Goal: Find specific page/section: Find specific page/section

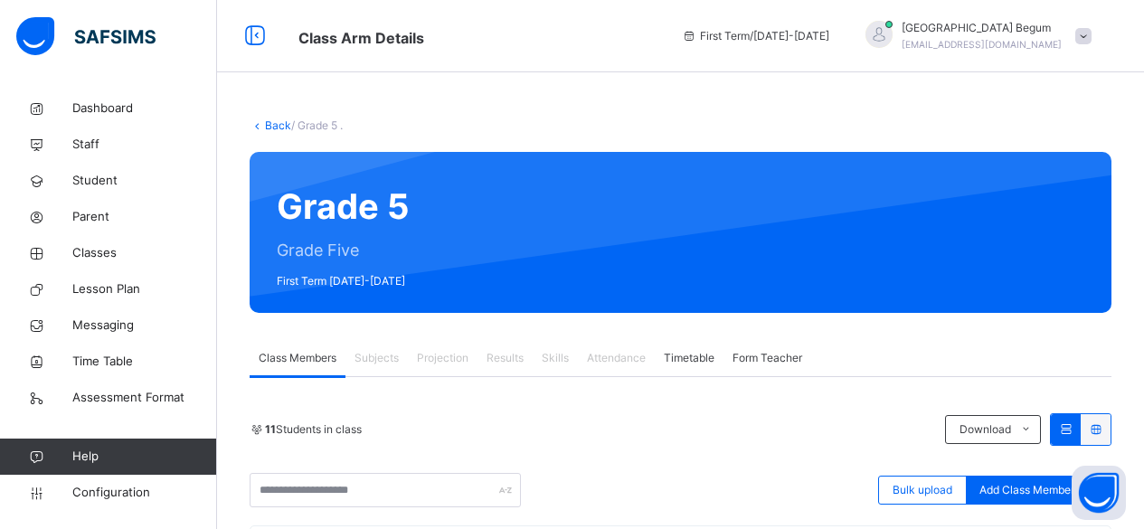
scroll to position [123, 0]
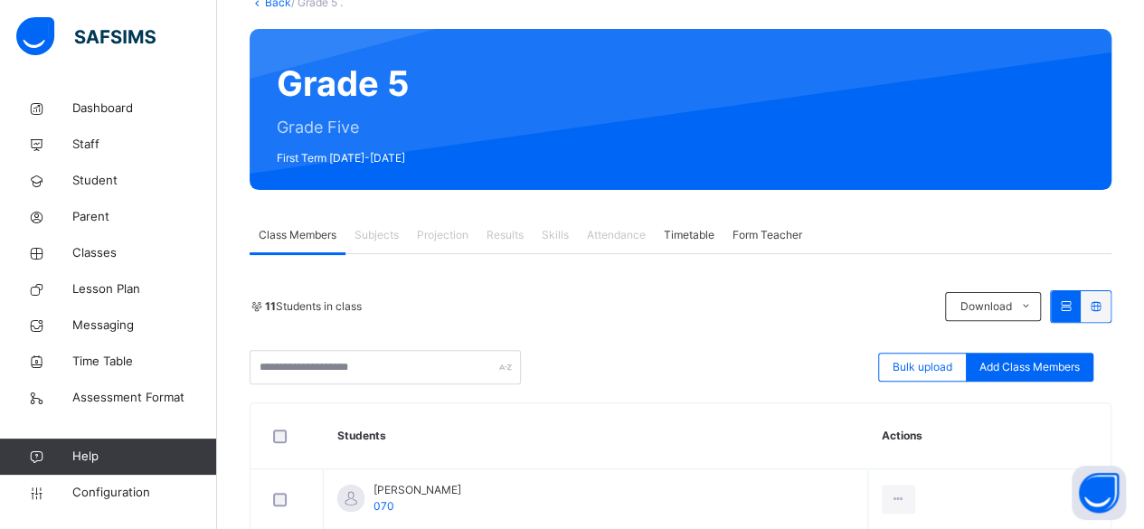
click at [450, 239] on span "Projection" at bounding box center [443, 235] width 52 height 16
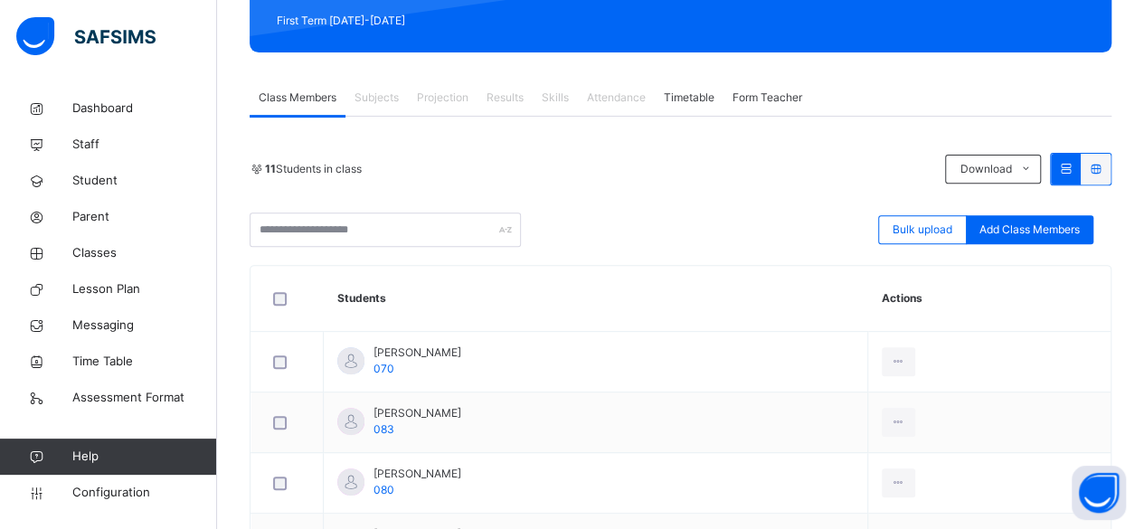
scroll to position [276, 0]
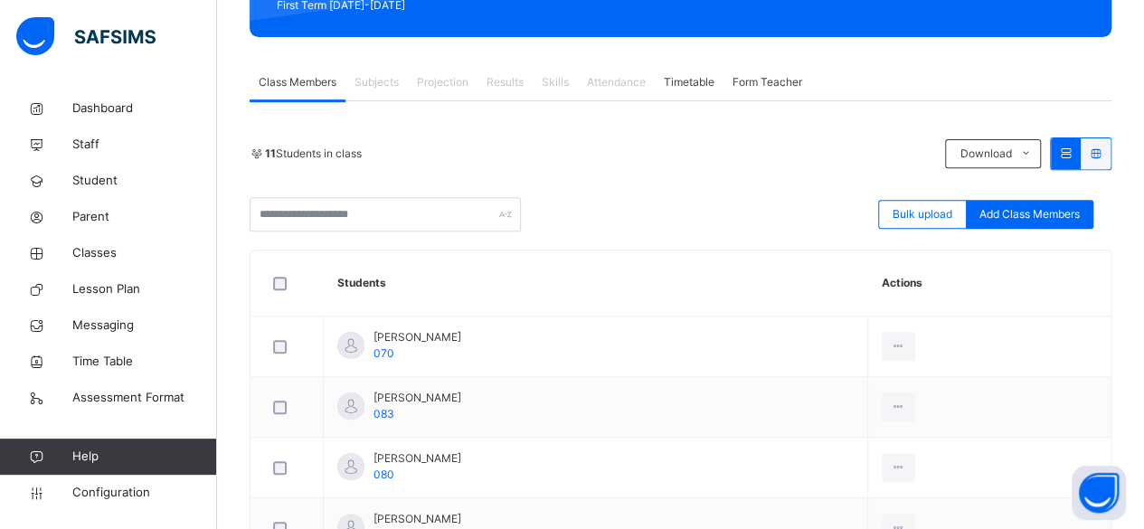
click at [373, 74] on span "Subjects" at bounding box center [376, 82] width 44 height 16
click at [124, 249] on span "Classes" at bounding box center [144, 253] width 145 height 18
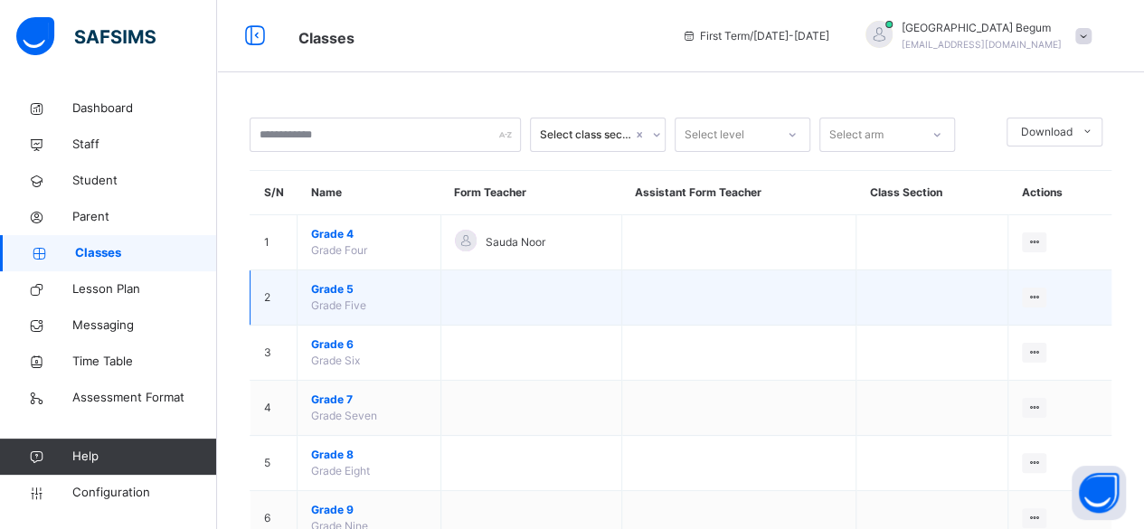
click at [329, 289] on span "Grade 5" at bounding box center [369, 289] width 116 height 16
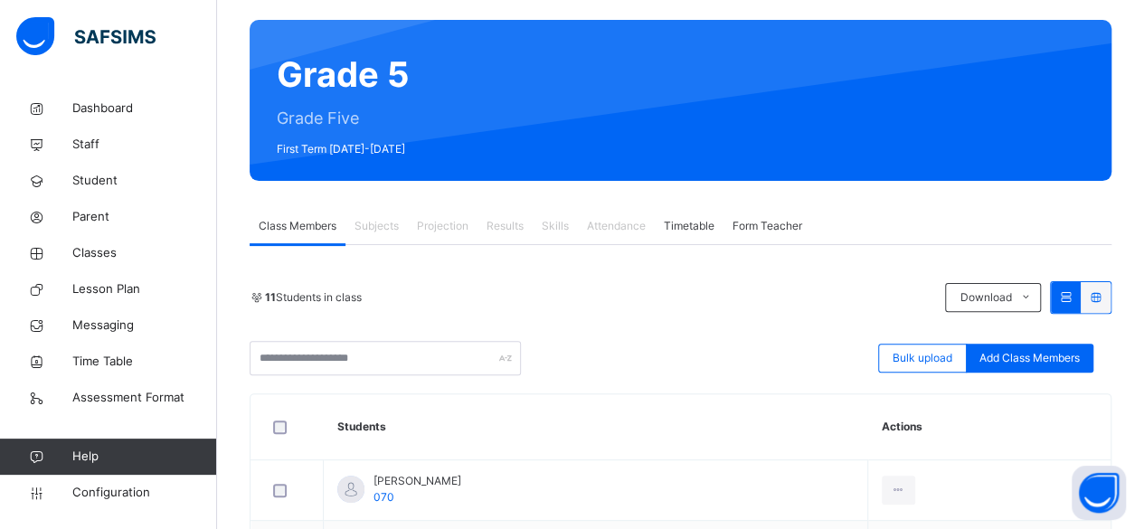
scroll to position [150, 0]
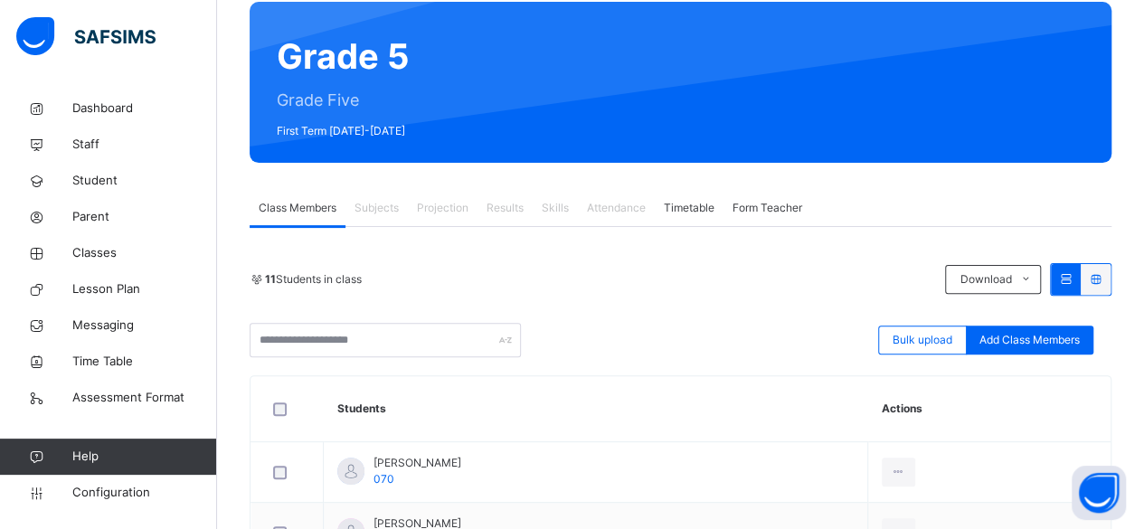
click at [367, 200] on span "Subjects" at bounding box center [376, 208] width 44 height 16
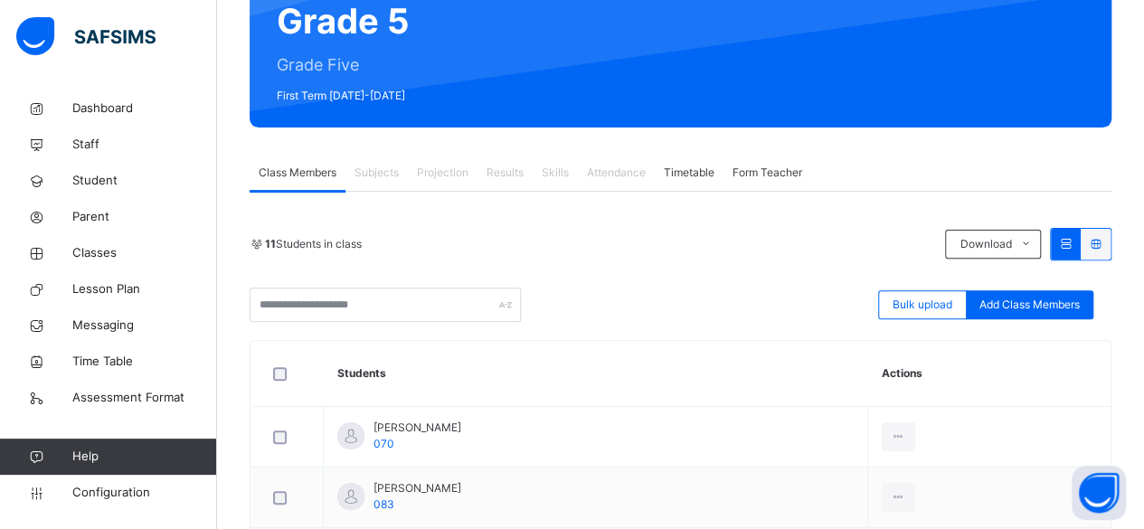
scroll to position [186, 0]
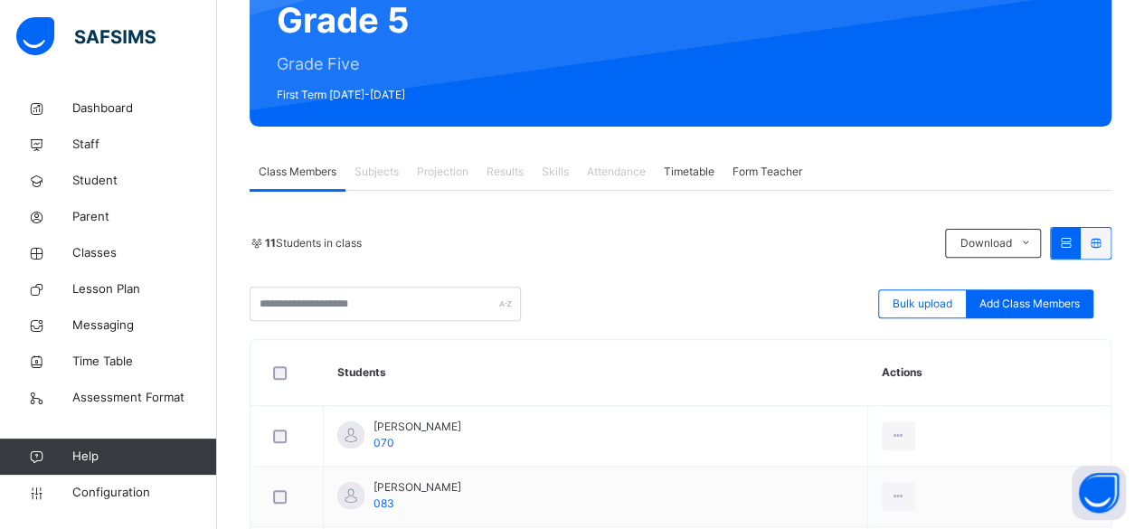
click at [380, 175] on span "Subjects" at bounding box center [376, 172] width 44 height 16
click at [367, 181] on div "Subjects" at bounding box center [376, 172] width 62 height 36
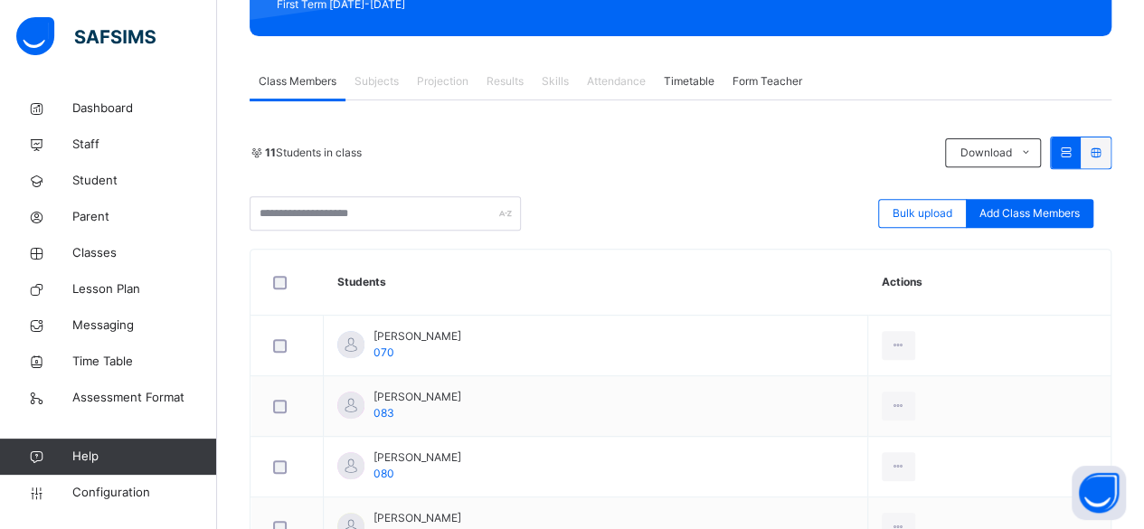
scroll to position [274, 0]
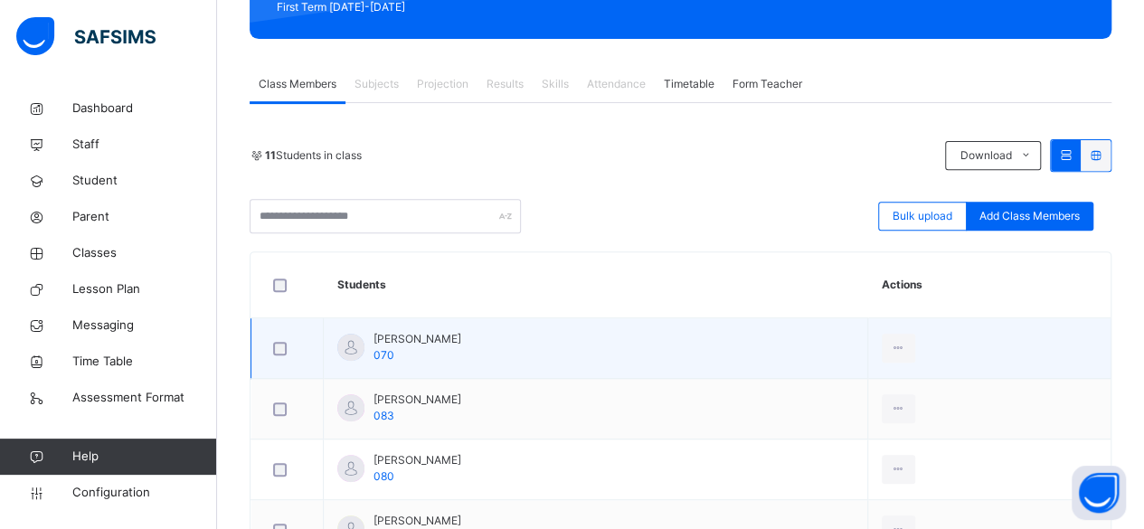
click at [438, 342] on span "[PERSON_NAME]" at bounding box center [417, 339] width 88 height 16
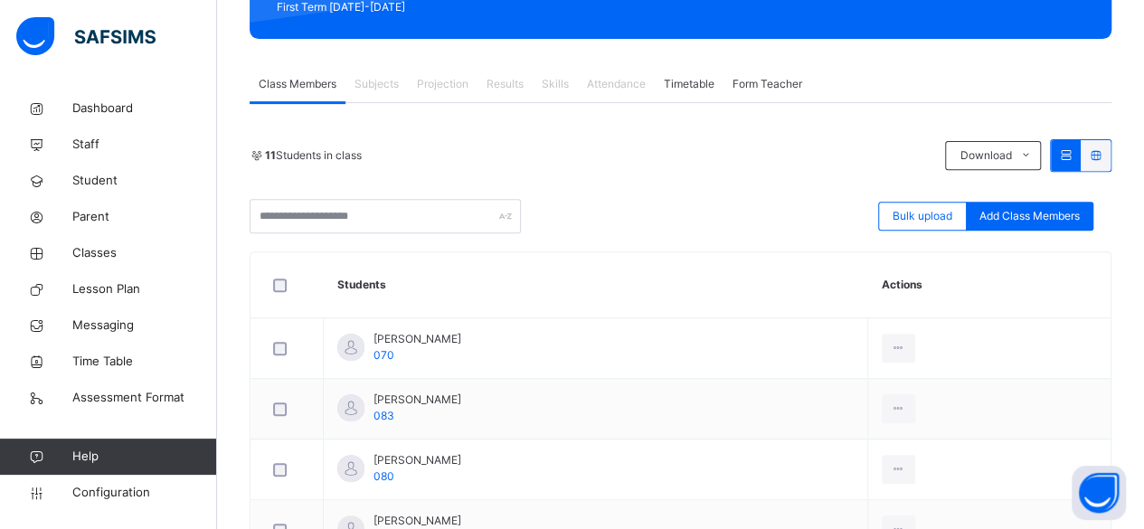
click at [383, 85] on span "Subjects" at bounding box center [376, 84] width 44 height 16
click at [148, 257] on span "Classes" at bounding box center [144, 253] width 145 height 18
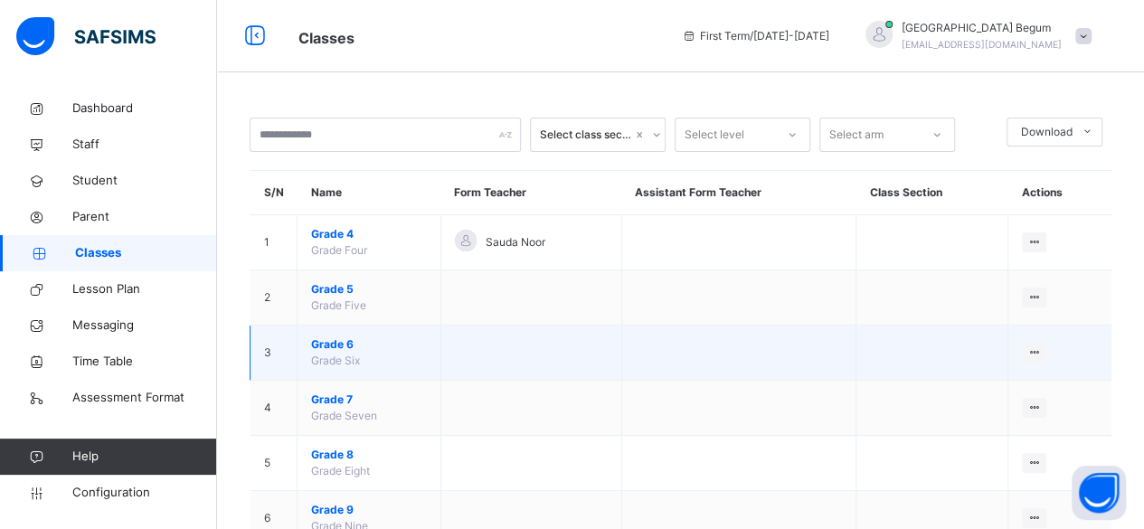
click at [348, 347] on span "Grade 6" at bounding box center [369, 344] width 116 height 16
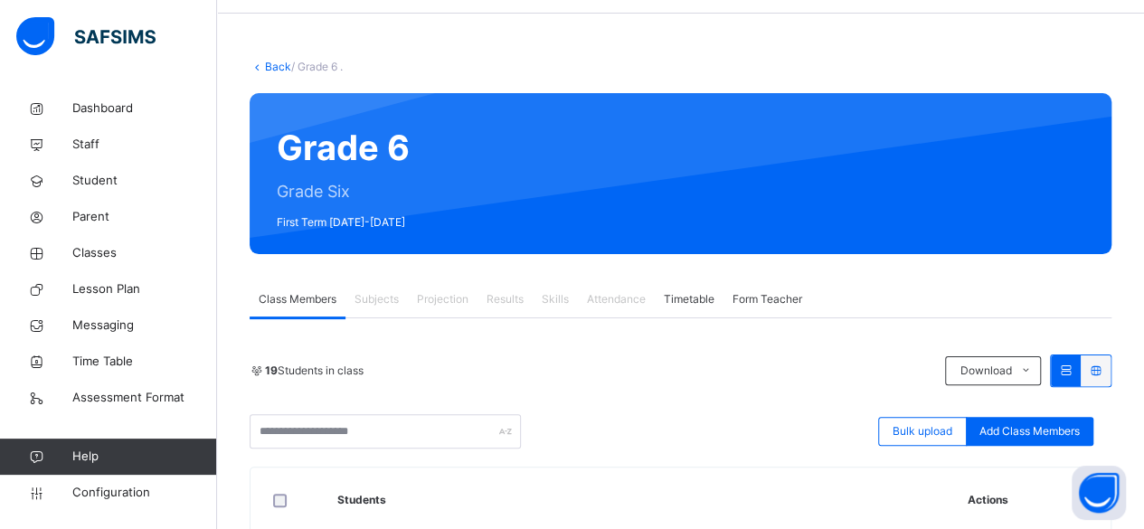
scroll to position [60, 0]
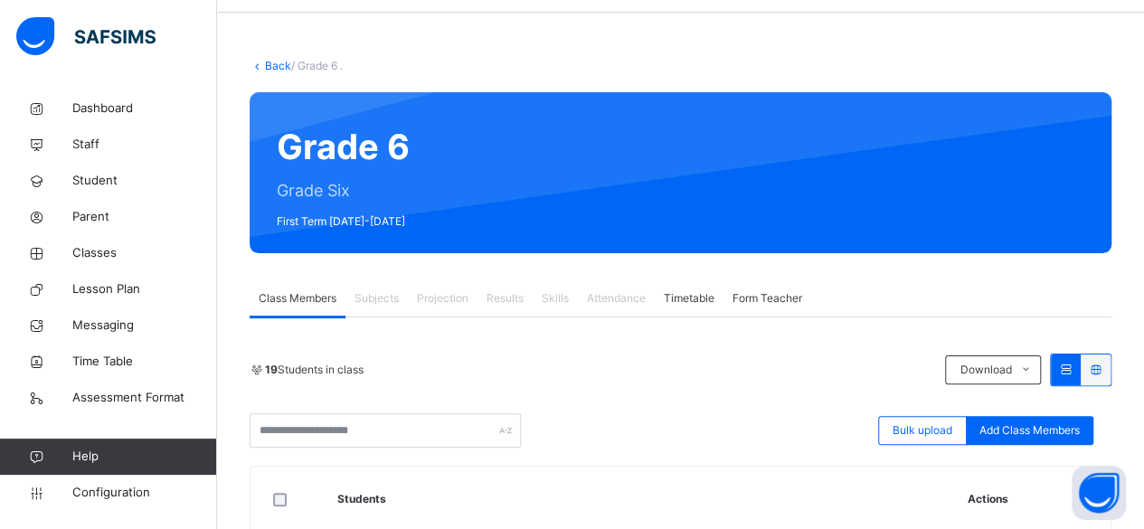
click at [906, 280] on div "Class Members Subjects Projection Results Skills Attendance Timetable Form Teac…" at bounding box center [679, 298] width 861 height 37
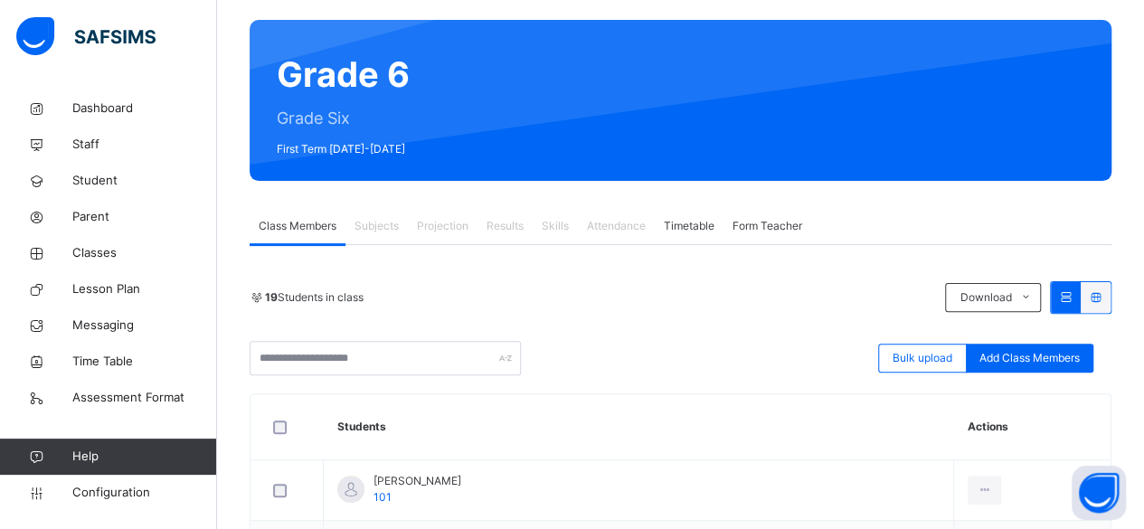
scroll to position [138, 0]
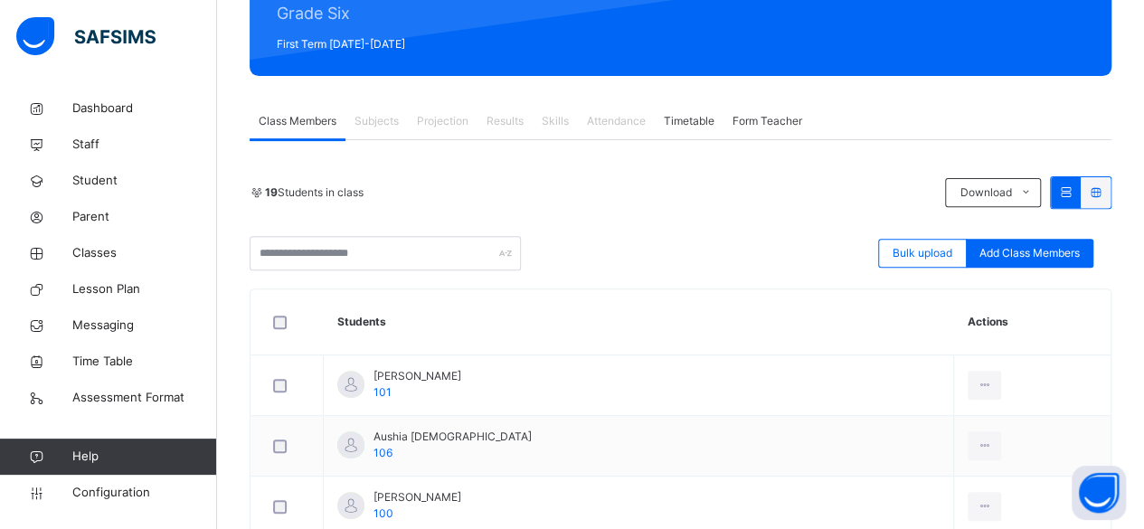
scroll to position [257, 0]
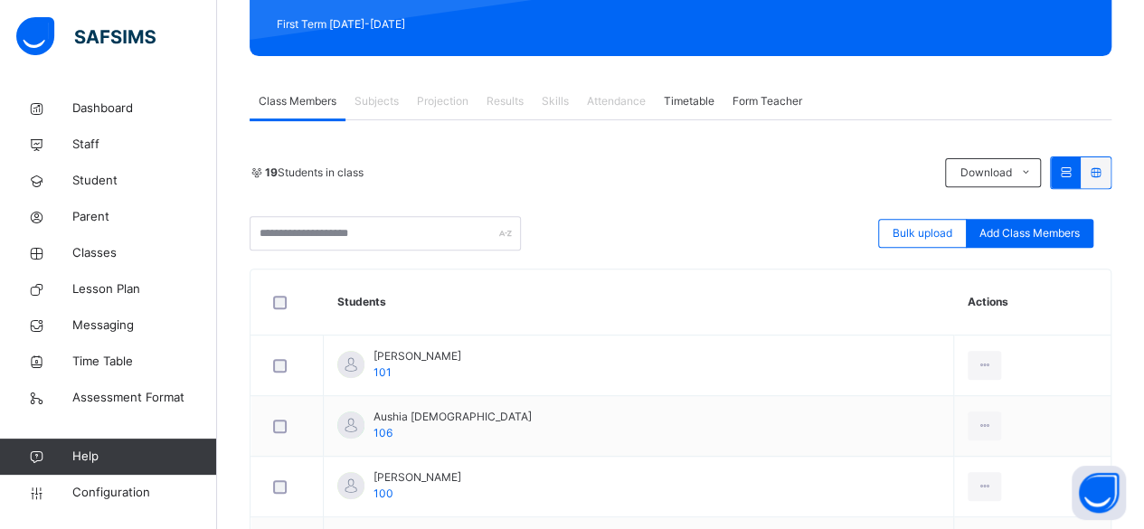
click at [380, 104] on span "Subjects" at bounding box center [376, 101] width 44 height 16
click at [139, 171] on link "Student" at bounding box center [108, 181] width 217 height 36
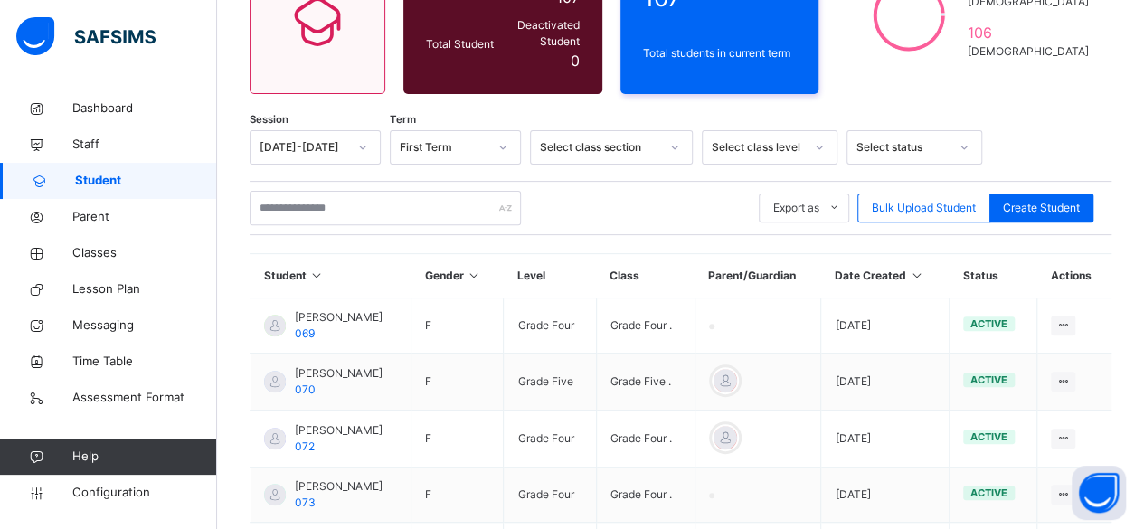
scroll to position [204, 0]
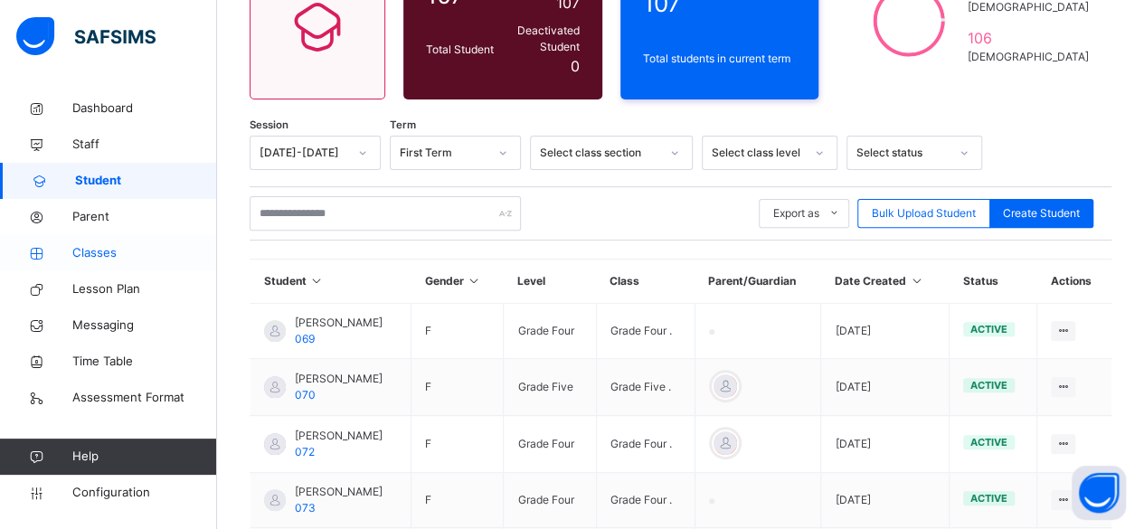
click at [134, 246] on span "Classes" at bounding box center [144, 253] width 145 height 18
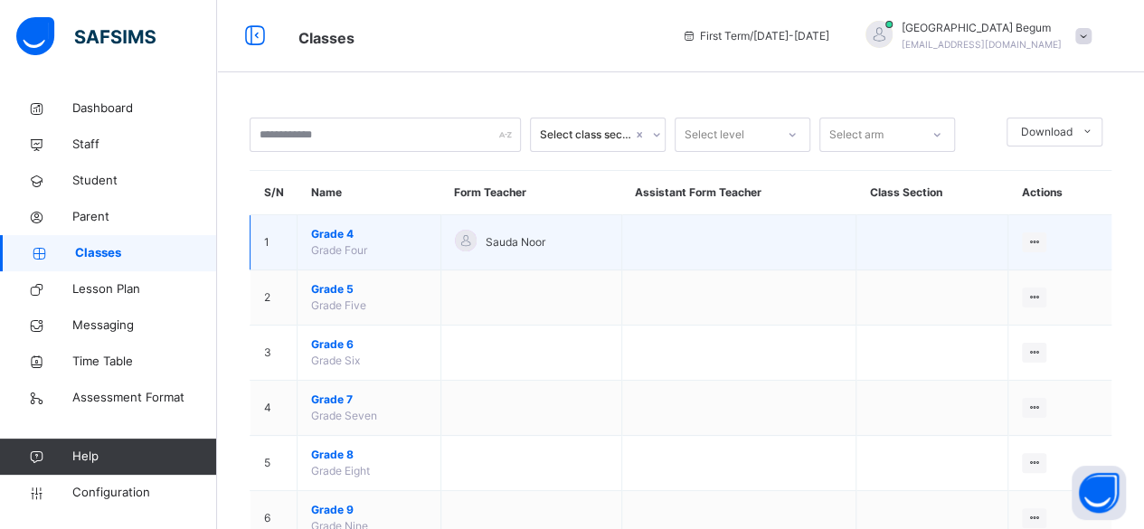
click at [332, 230] on span "Grade 4" at bounding box center [369, 234] width 116 height 16
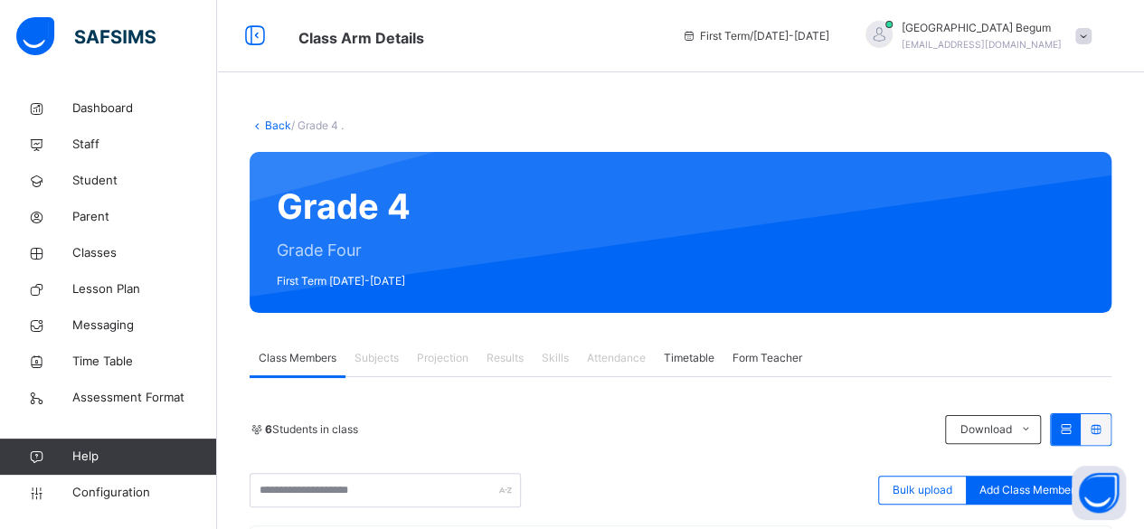
click at [368, 360] on span "Subjects" at bounding box center [376, 358] width 44 height 16
click at [374, 361] on span "Subjects" at bounding box center [376, 358] width 44 height 16
click at [374, 358] on span "Subjects" at bounding box center [376, 358] width 44 height 16
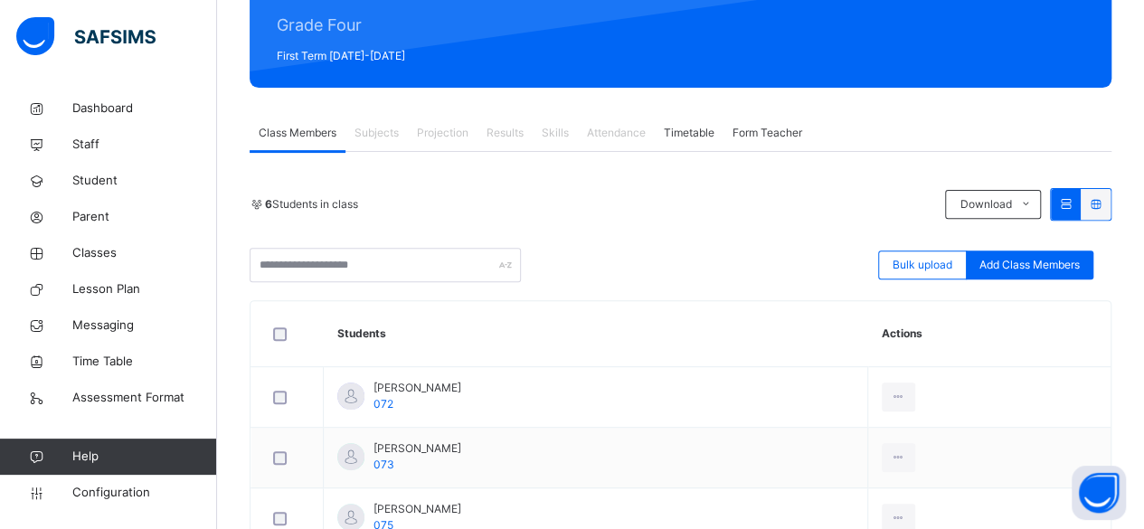
scroll to position [226, 0]
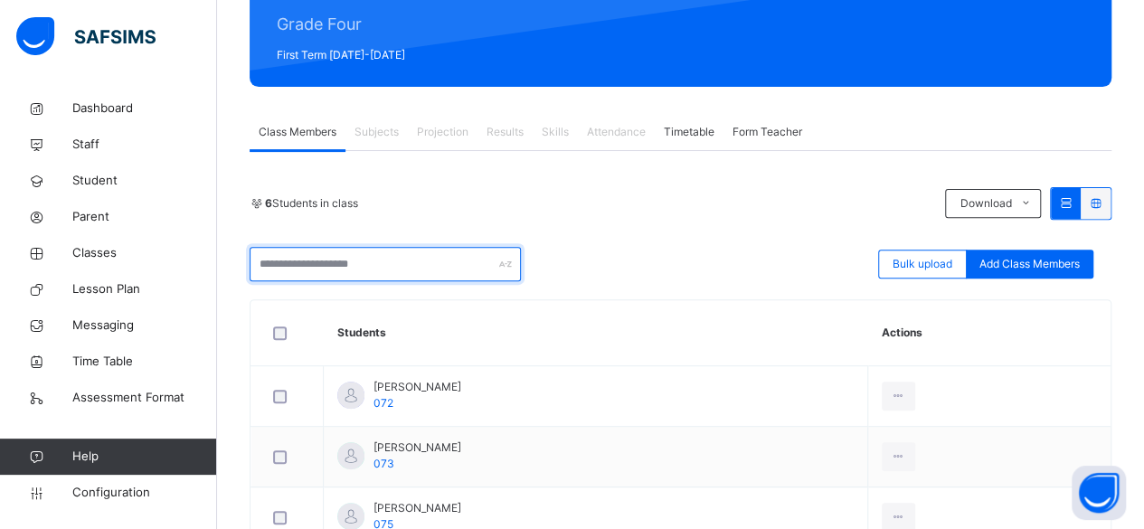
click at [472, 268] on input "text" at bounding box center [384, 264] width 271 height 34
click at [625, 259] on div "Bulk upload Add Class Members" at bounding box center [679, 264] width 861 height 34
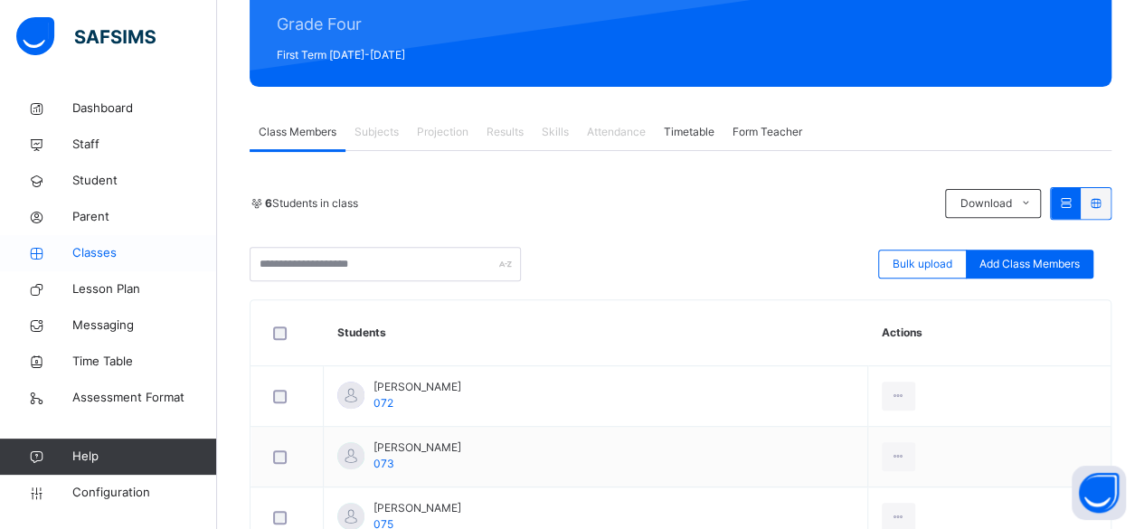
click at [150, 248] on span "Classes" at bounding box center [144, 253] width 145 height 18
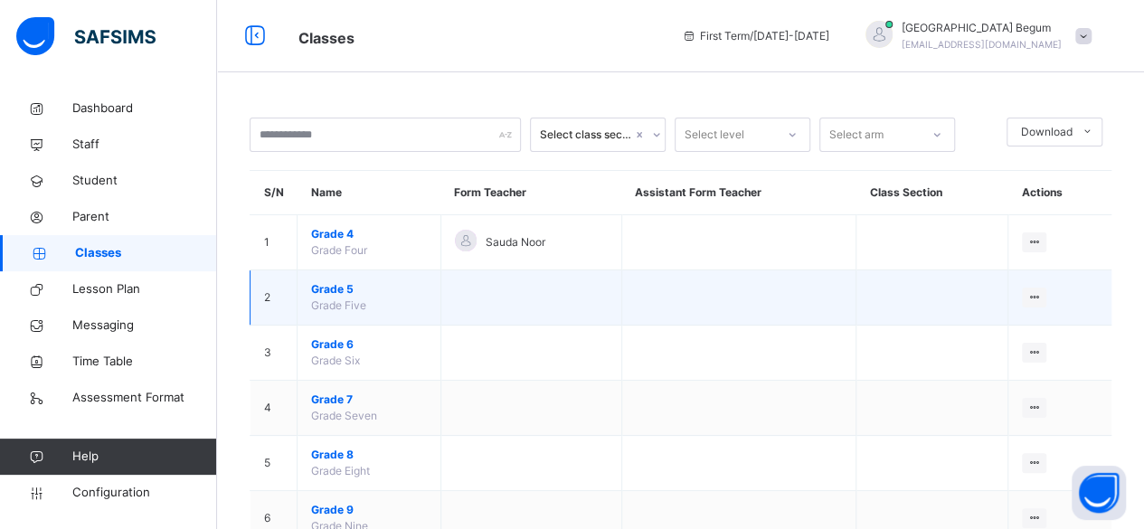
click at [339, 284] on span "Grade 5" at bounding box center [369, 289] width 116 height 16
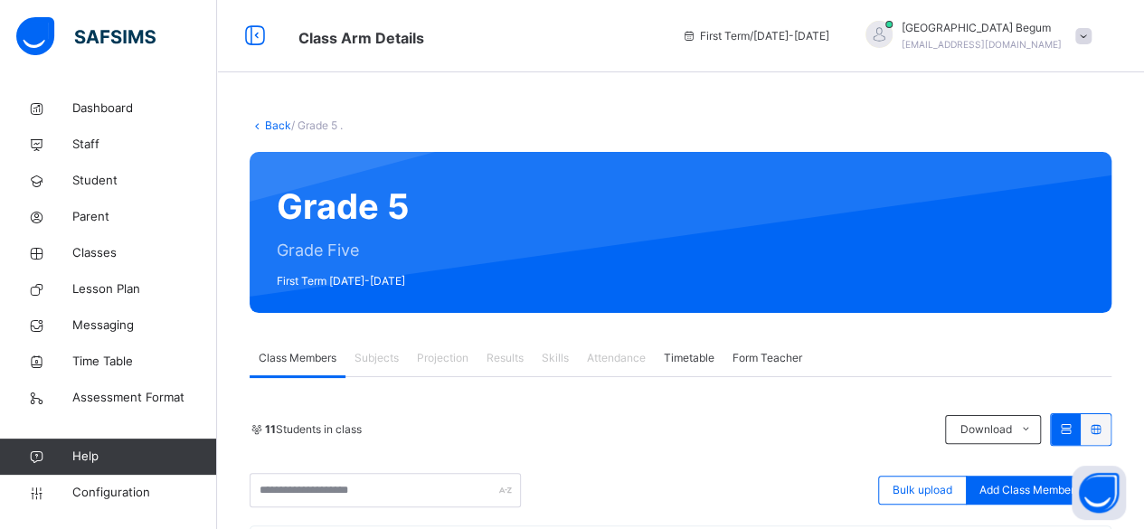
click at [367, 366] on div "Subjects" at bounding box center [376, 358] width 62 height 36
click at [372, 367] on div "Subjects" at bounding box center [376, 358] width 62 height 36
click at [378, 367] on div "Subjects" at bounding box center [376, 358] width 62 height 36
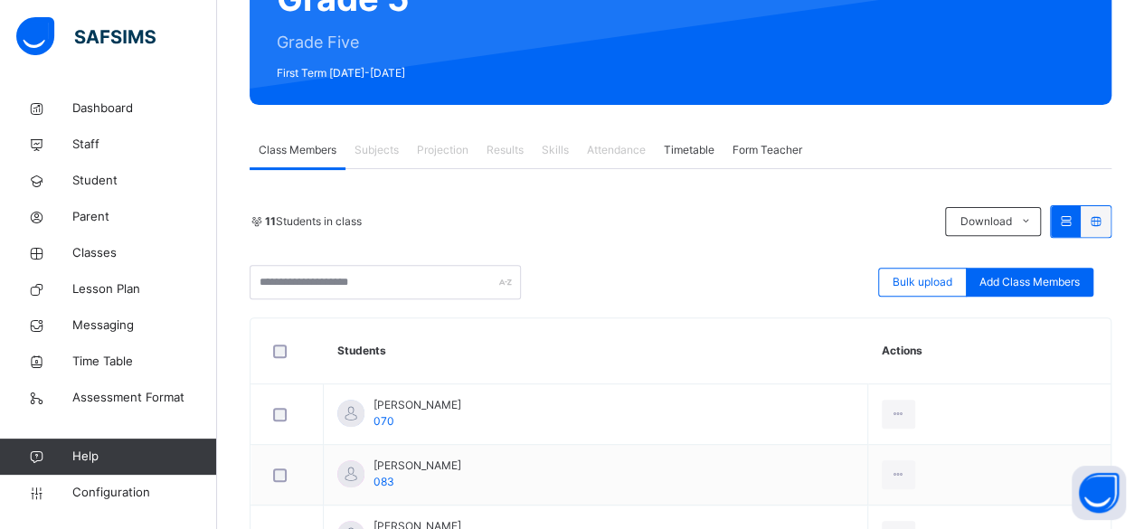
scroll to position [208, 0]
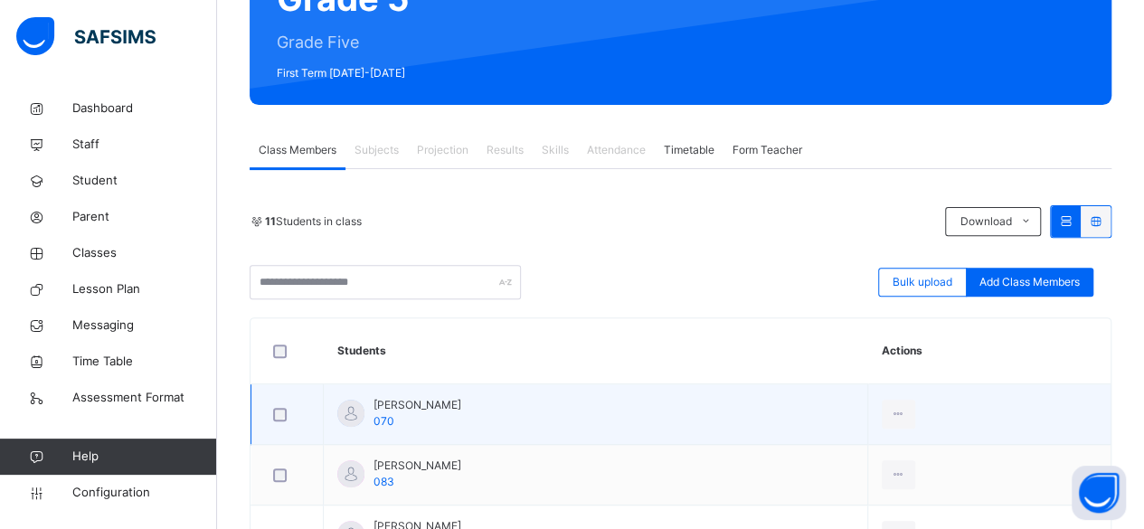
click at [438, 410] on span "[PERSON_NAME]" at bounding box center [417, 405] width 88 height 16
click at [409, 403] on span "[PERSON_NAME]" at bounding box center [417, 405] width 88 height 16
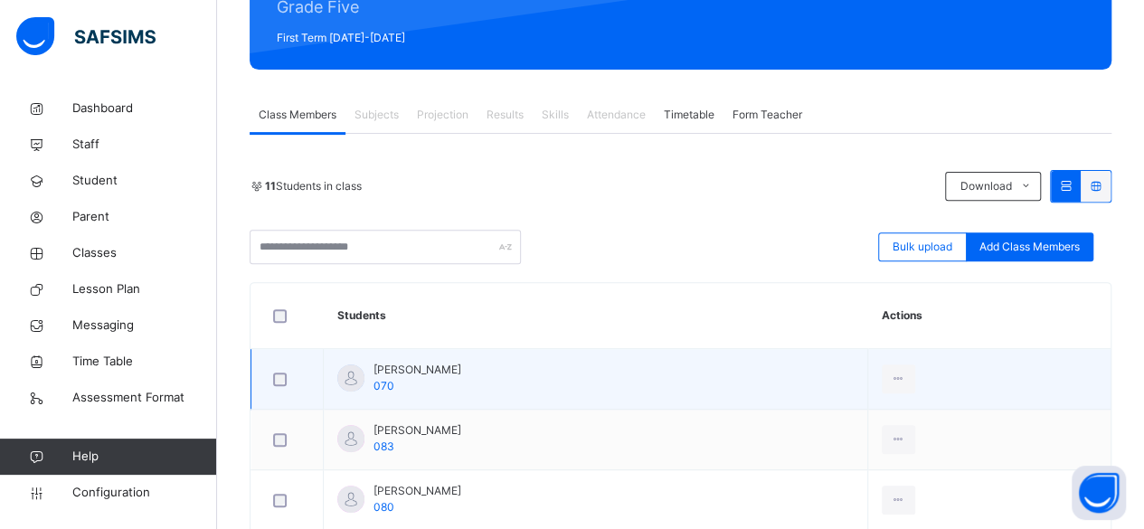
scroll to position [259, 0]
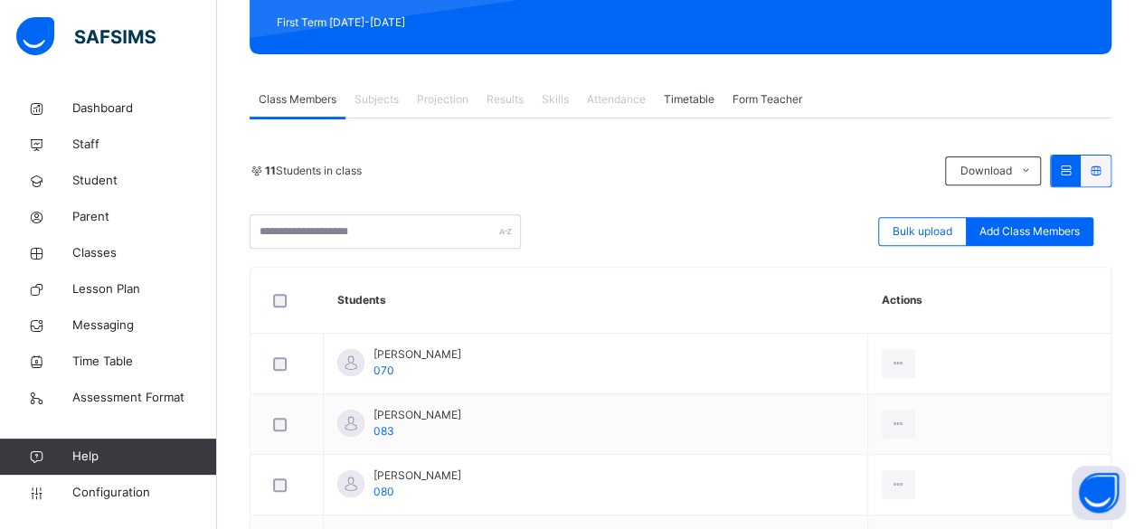
click at [385, 105] on span "Subjects" at bounding box center [376, 99] width 44 height 16
click at [143, 266] on link "Classes" at bounding box center [108, 253] width 217 height 36
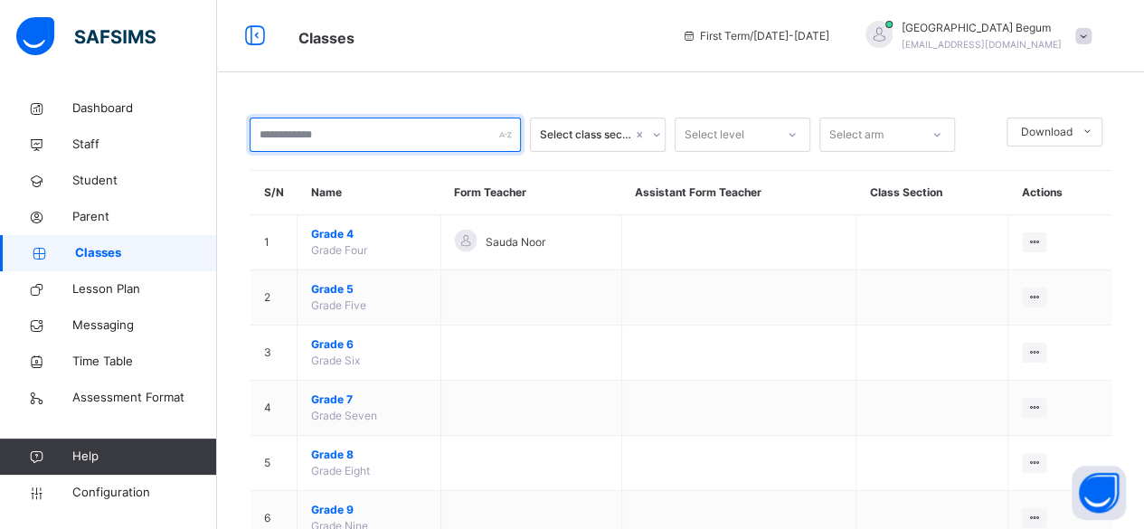
click at [415, 130] on input "text" at bounding box center [384, 135] width 271 height 34
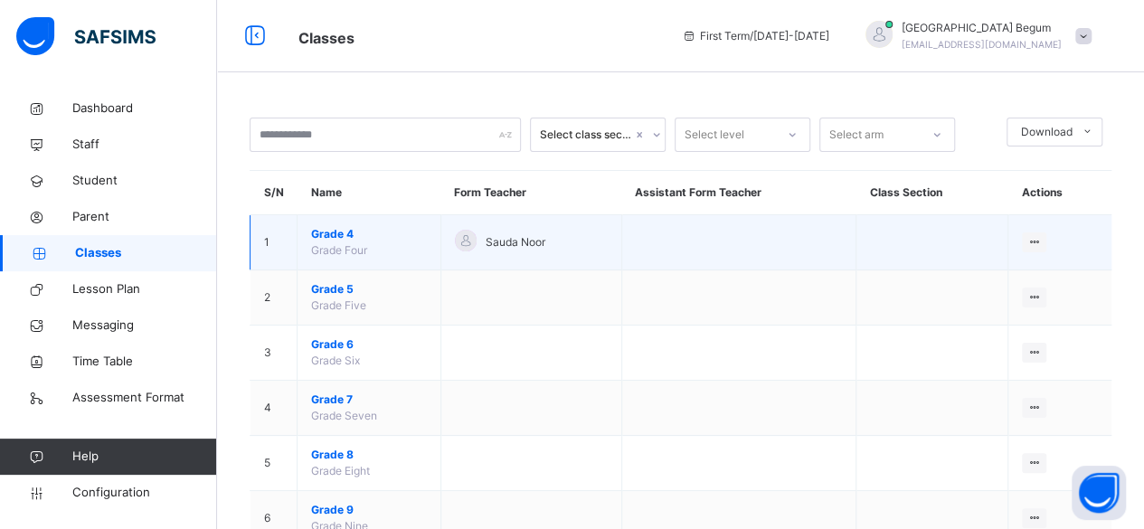
click at [333, 232] on span "Grade 4" at bounding box center [369, 234] width 116 height 16
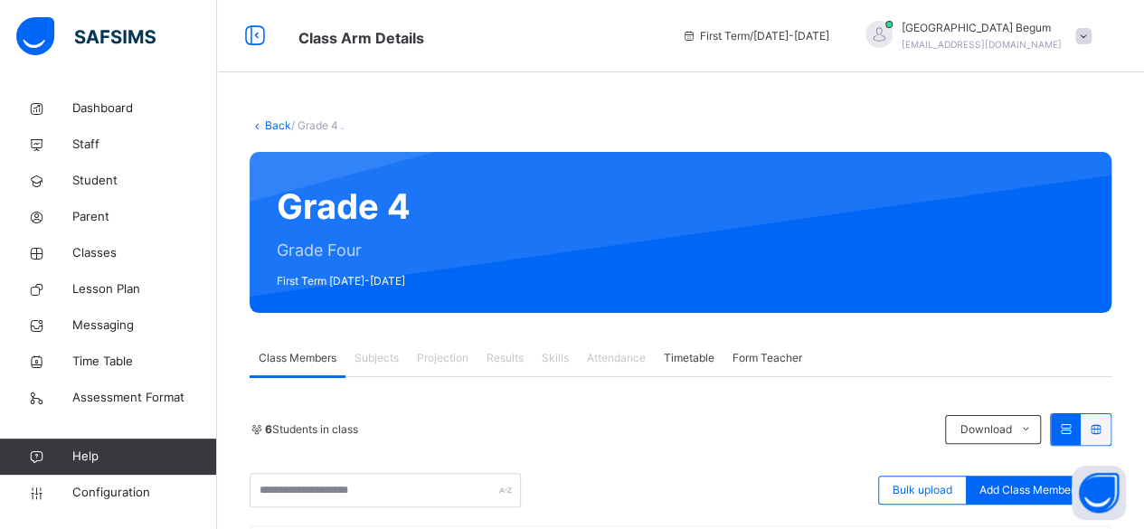
click at [358, 356] on span "Subjects" at bounding box center [376, 358] width 44 height 16
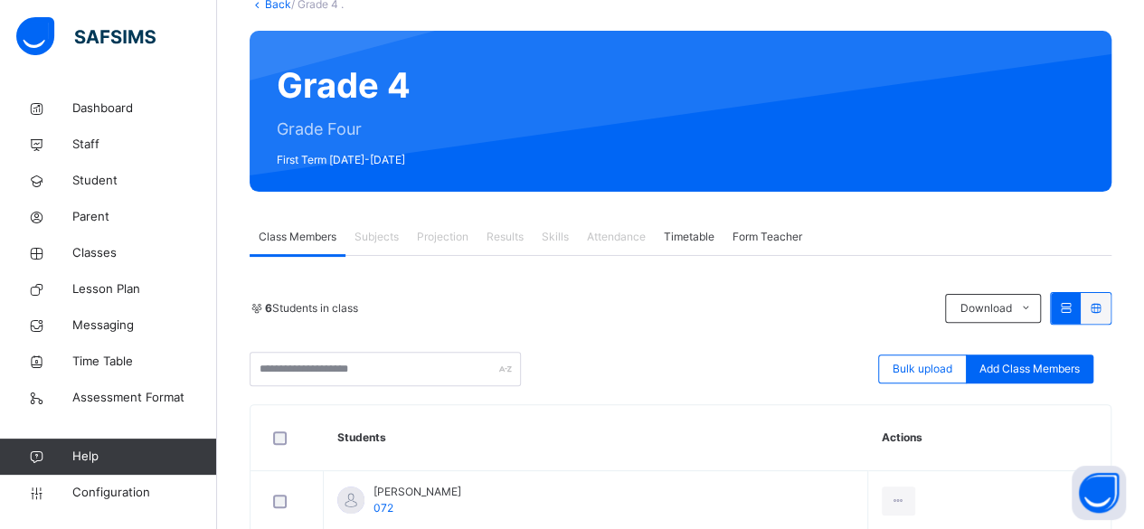
scroll to position [122, 0]
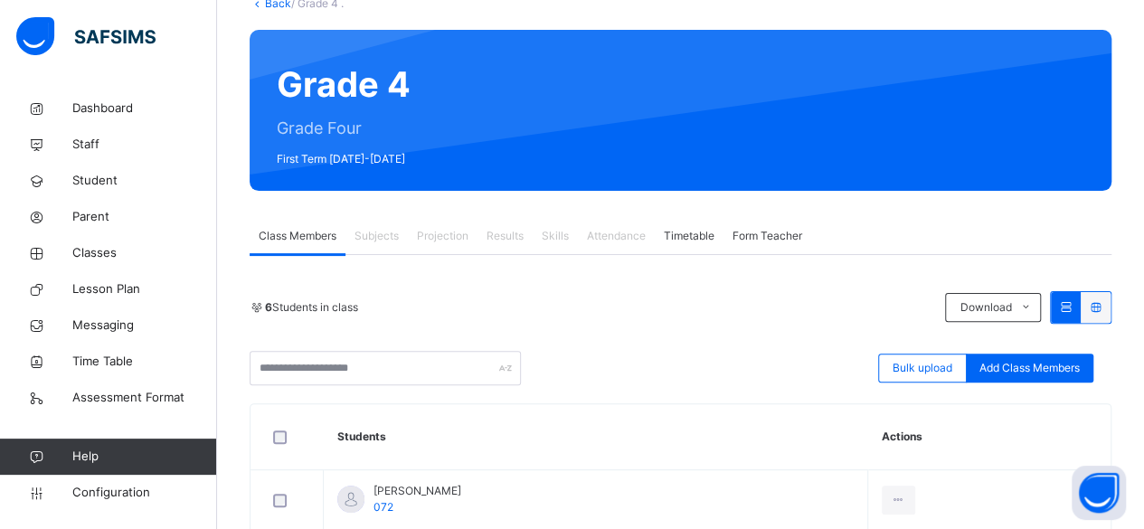
click at [383, 239] on span "Subjects" at bounding box center [376, 236] width 44 height 16
click at [383, 234] on span "Subjects" at bounding box center [376, 236] width 44 height 16
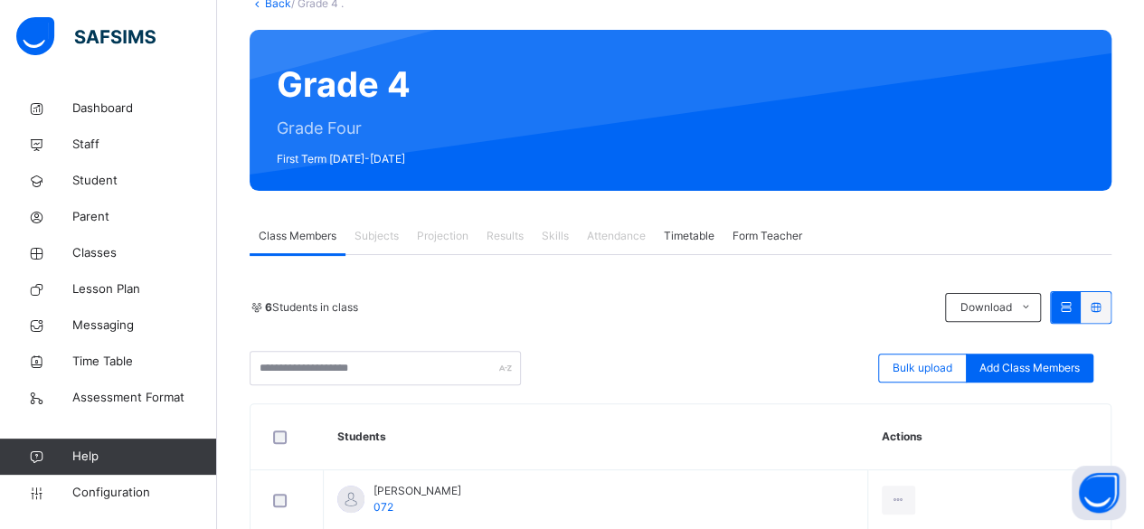
click at [392, 231] on span "Subjects" at bounding box center [376, 236] width 44 height 16
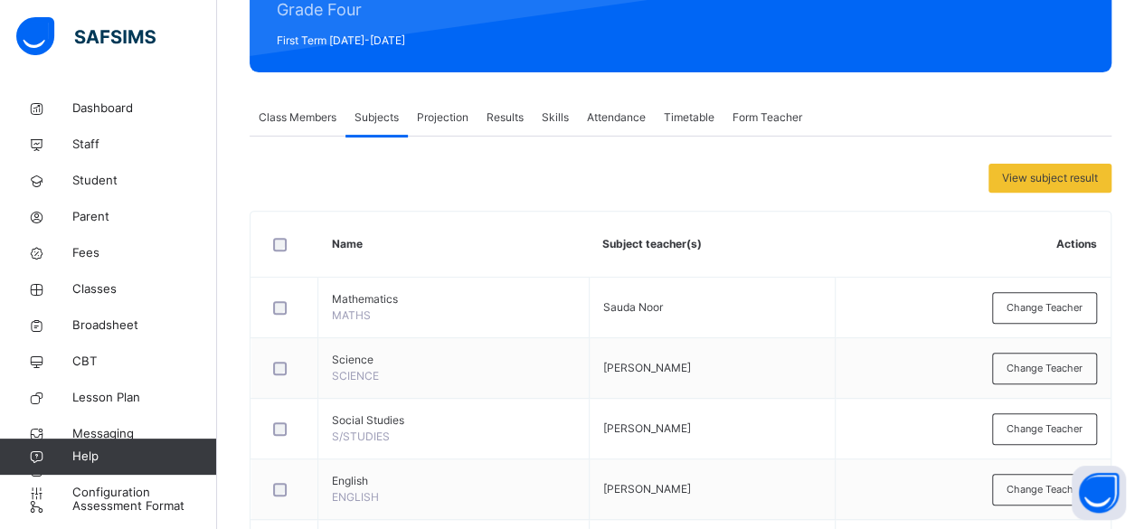
scroll to position [242, 0]
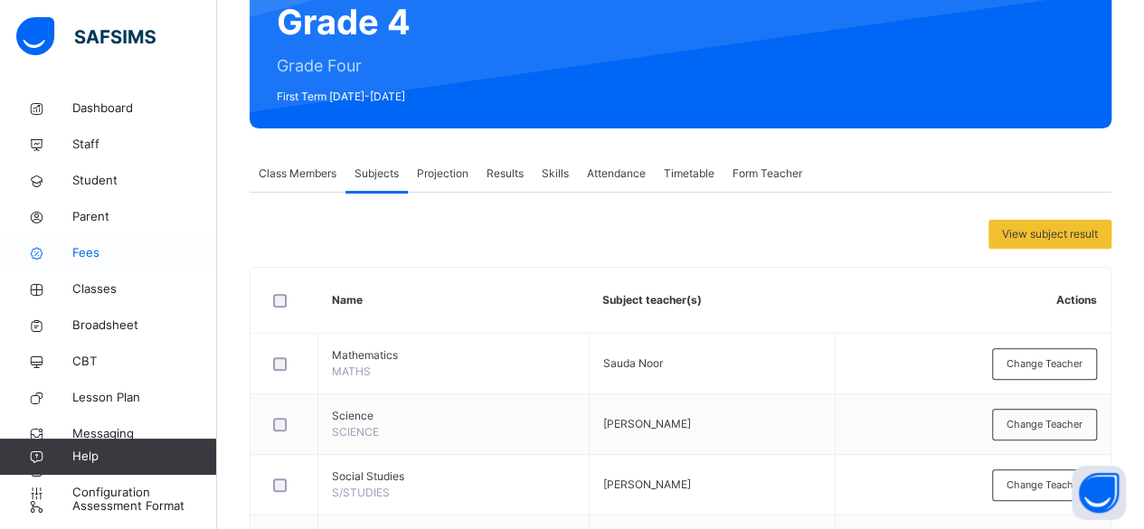
click at [58, 242] on link "Fees" at bounding box center [108, 253] width 217 height 36
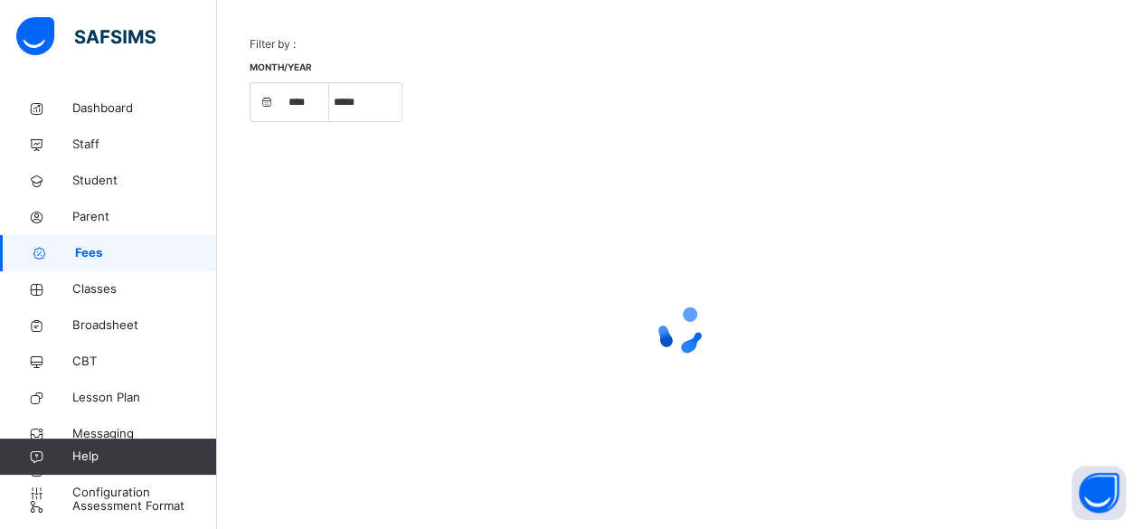
scroll to position [166, 0]
select select "****"
select select "*"
click at [116, 296] on span "Classes" at bounding box center [144, 289] width 145 height 18
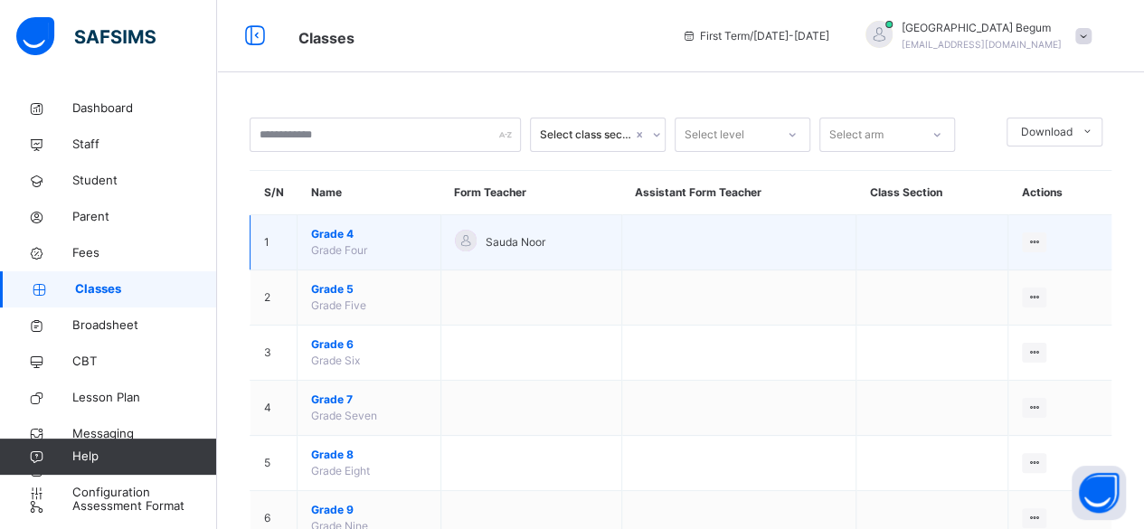
click at [340, 234] on span "Grade 4" at bounding box center [369, 234] width 116 height 16
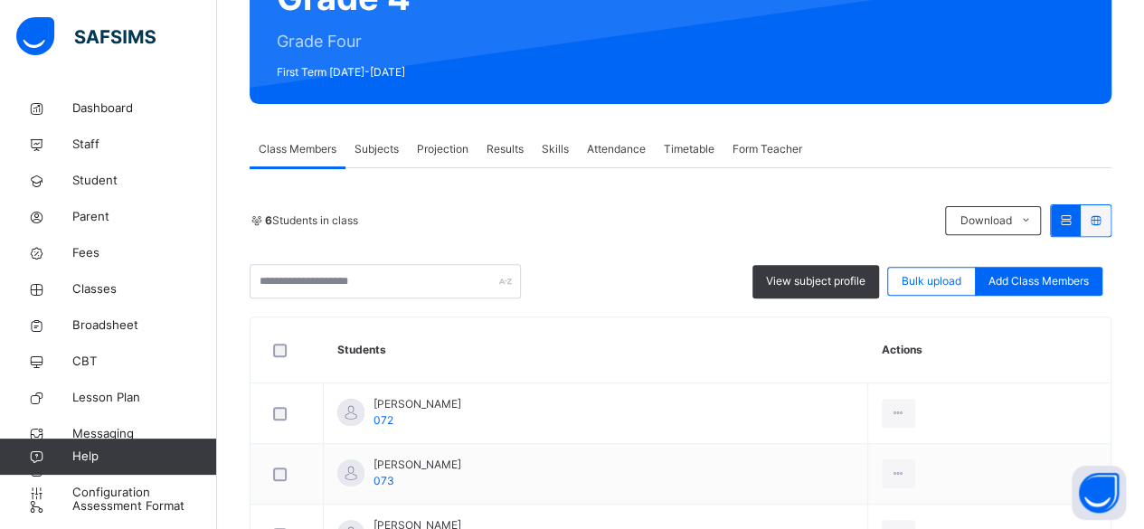
scroll to position [212, 0]
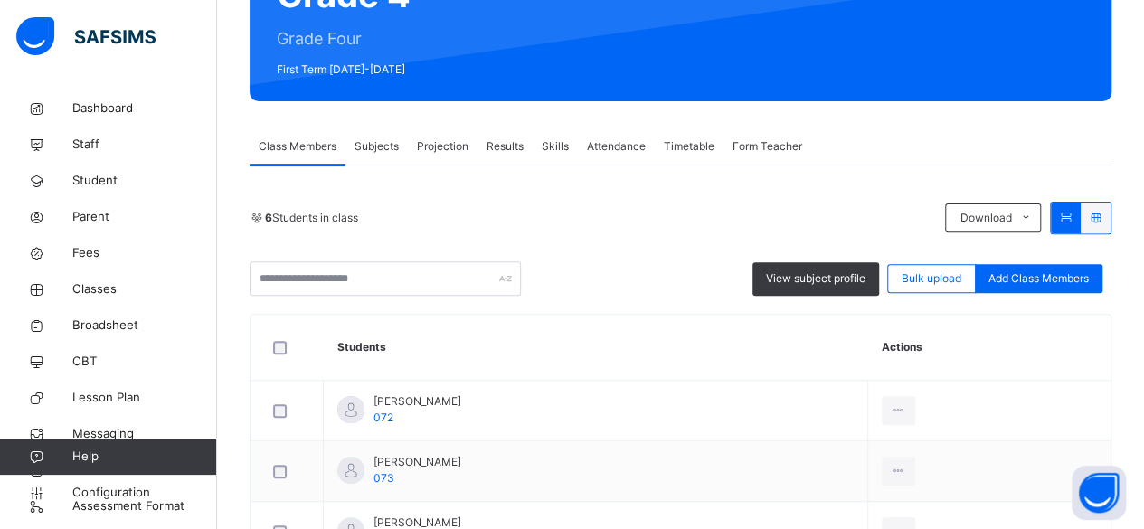
click at [366, 152] on span "Subjects" at bounding box center [376, 146] width 44 height 16
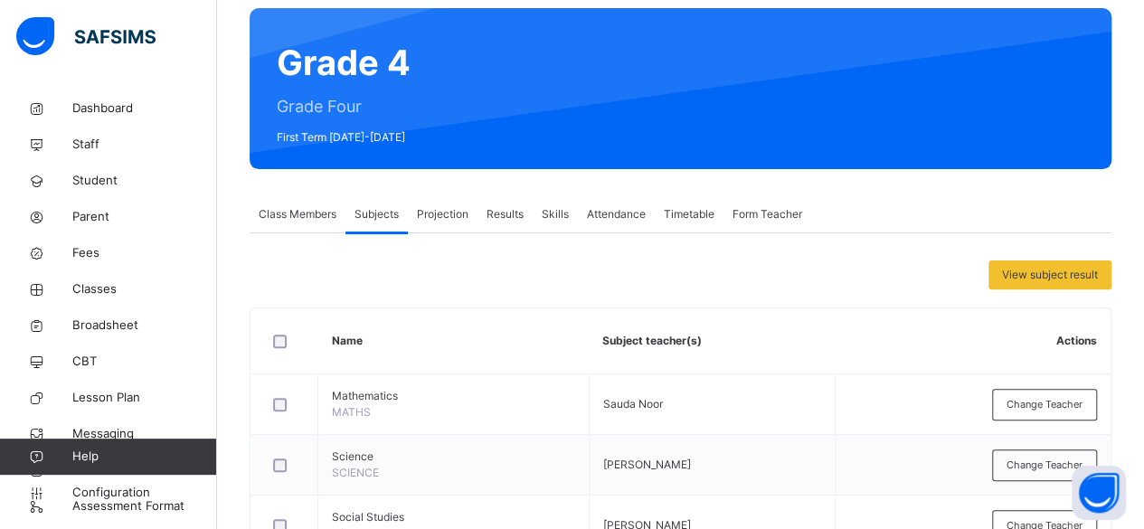
scroll to position [143, 0]
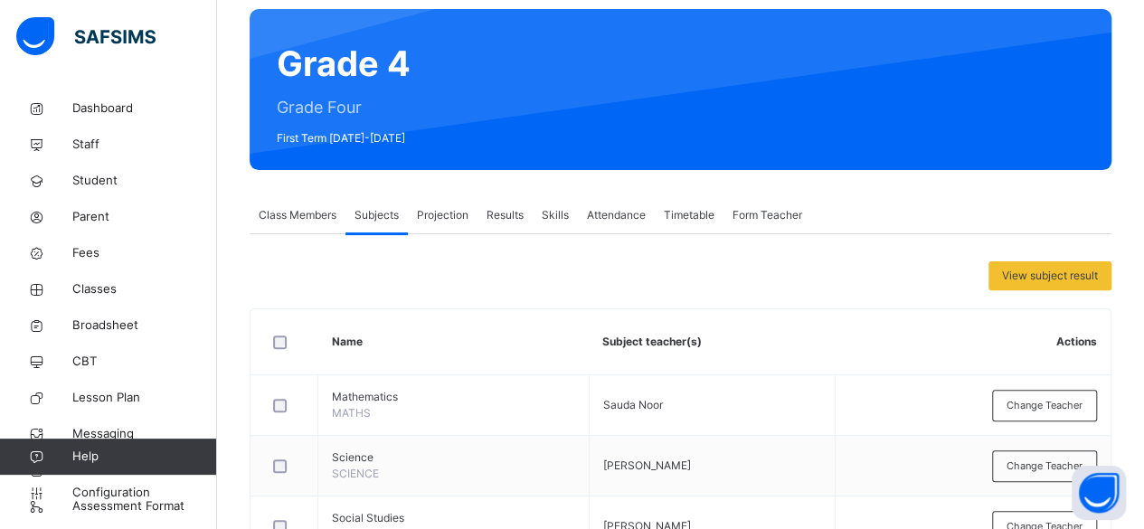
click at [300, 218] on span "Class Members" at bounding box center [298, 215] width 78 height 16
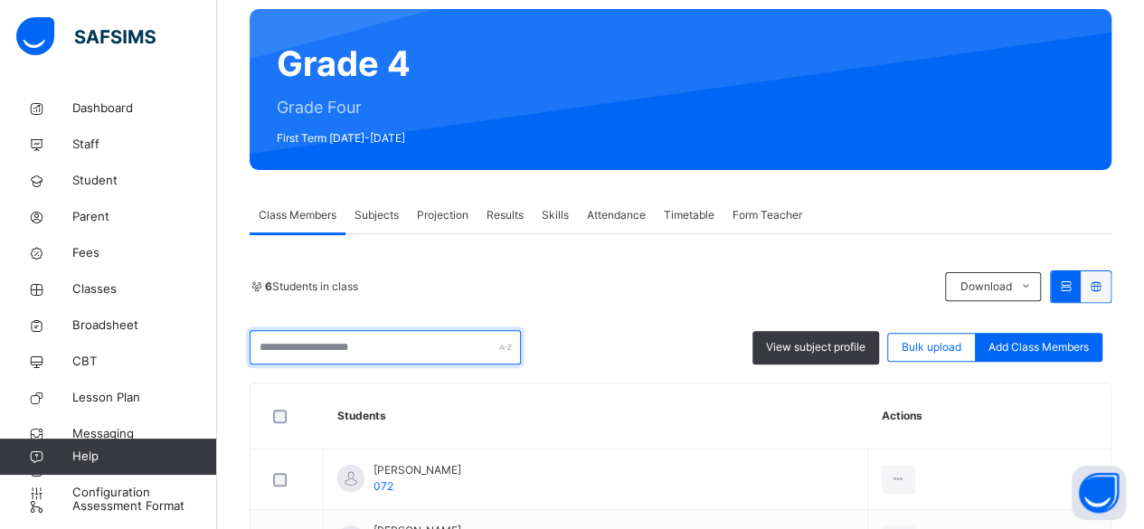
click at [346, 360] on input "text" at bounding box center [384, 347] width 271 height 34
click at [354, 201] on div "Subjects" at bounding box center [376, 215] width 62 height 36
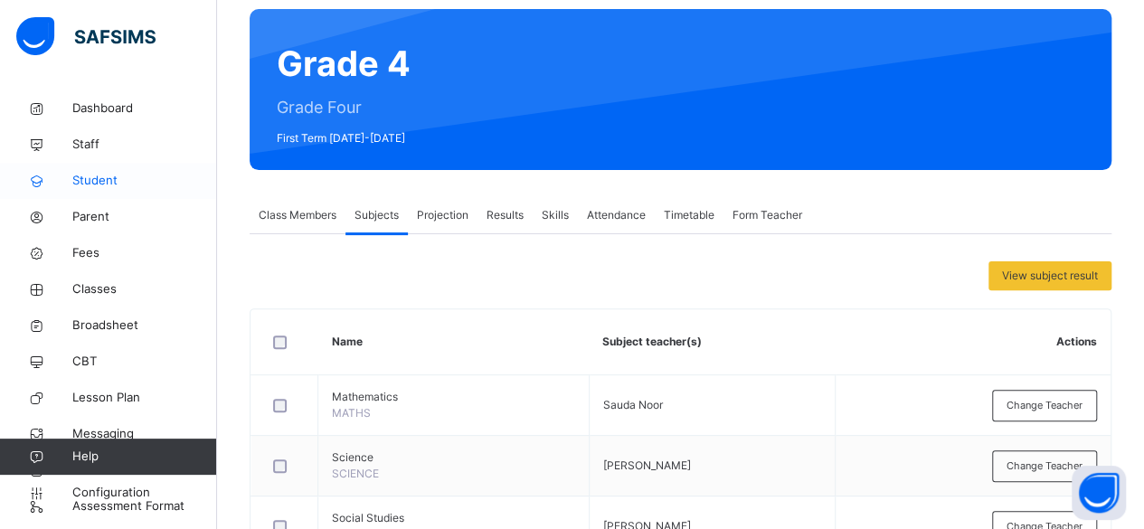
click at [74, 180] on span "Student" at bounding box center [144, 181] width 145 height 18
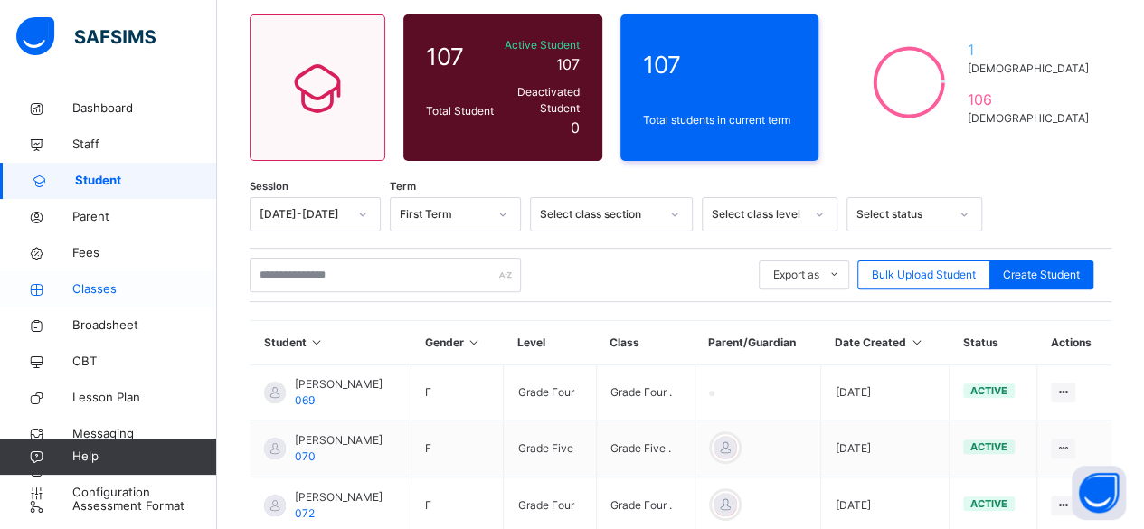
click at [95, 294] on span "Classes" at bounding box center [144, 289] width 145 height 18
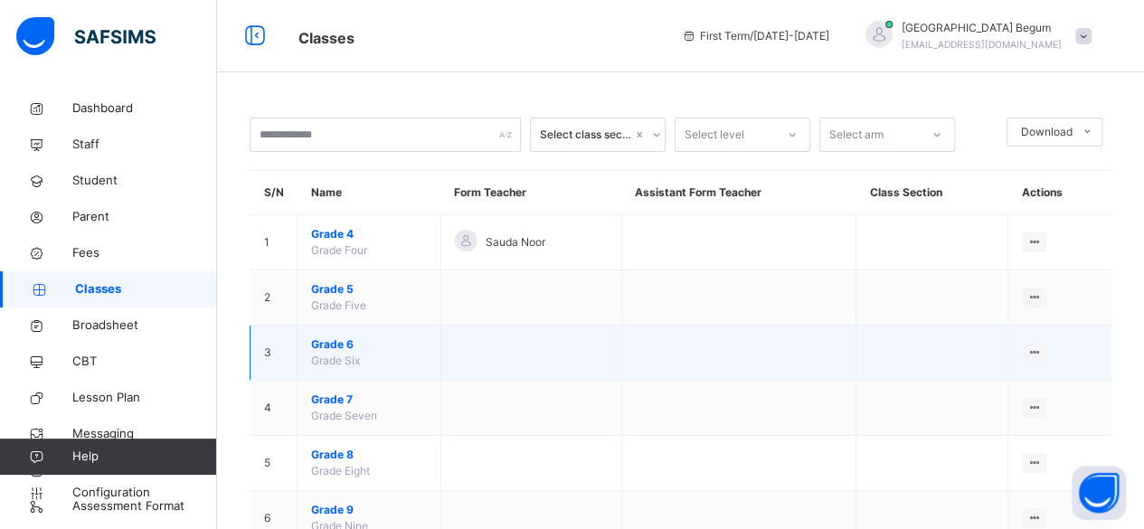
click at [324, 340] on span "Grade 6" at bounding box center [369, 344] width 116 height 16
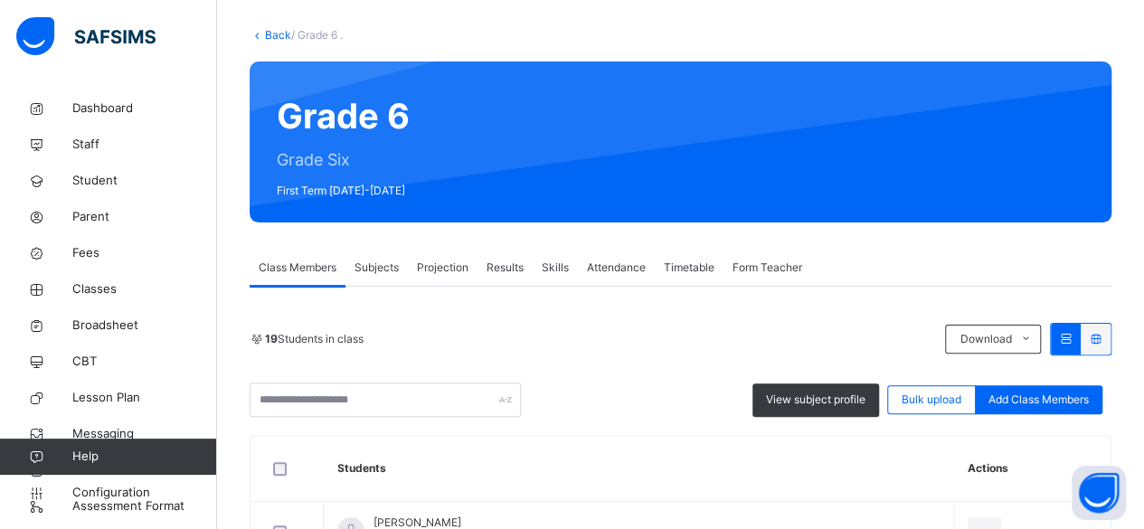
scroll to position [95, 0]
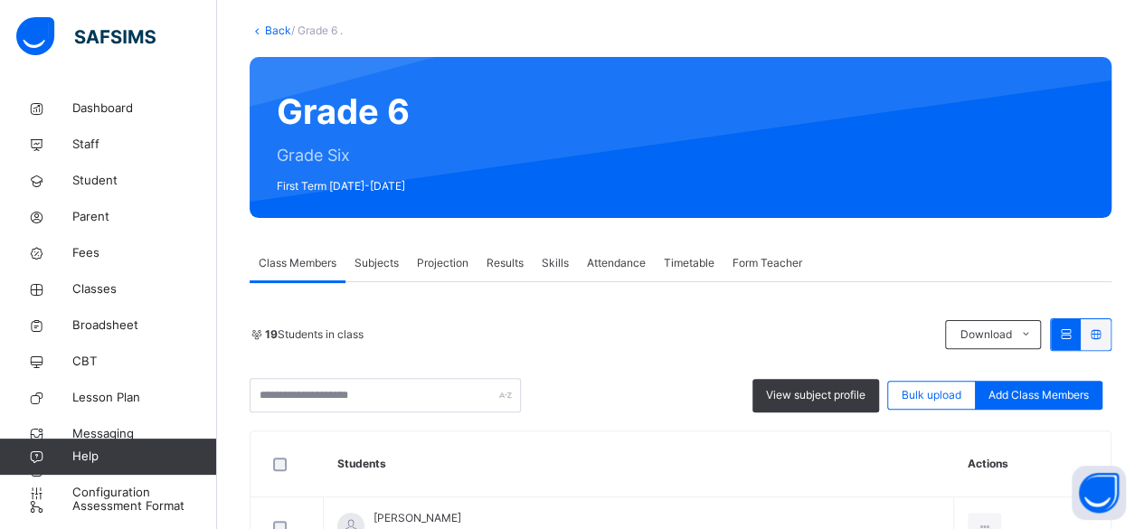
click at [363, 249] on div "Subjects" at bounding box center [376, 263] width 62 height 36
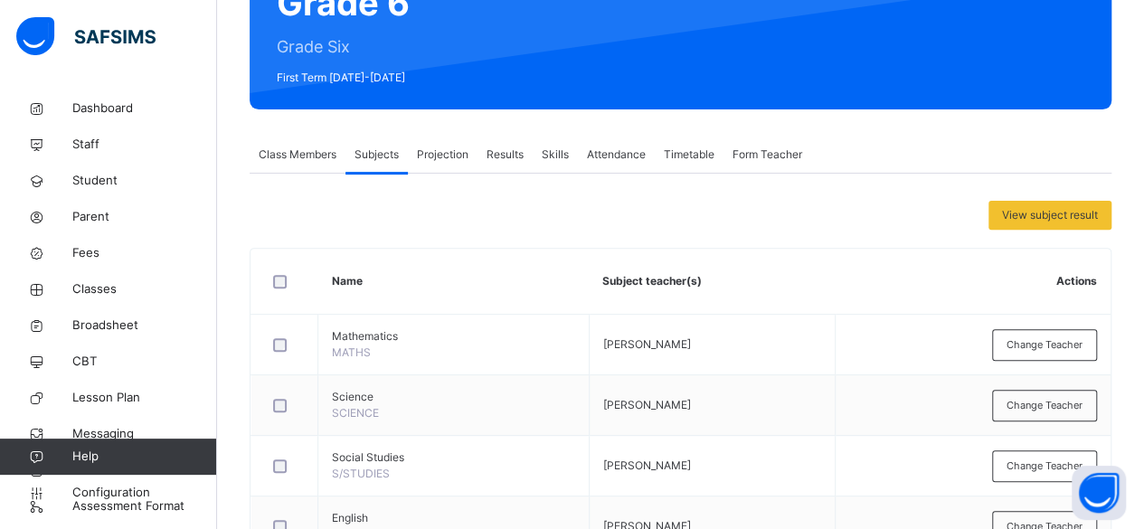
scroll to position [205, 0]
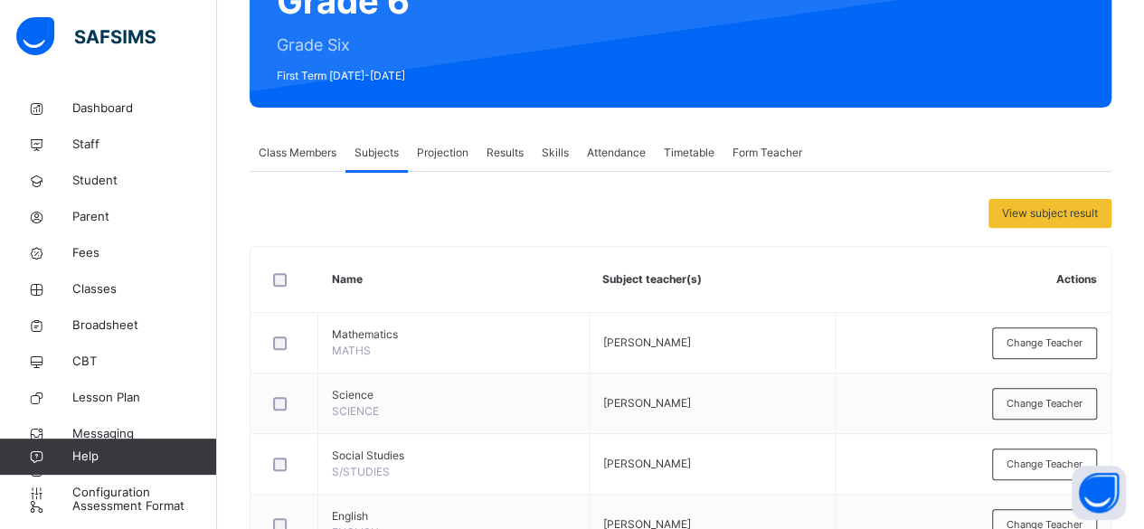
click at [446, 151] on span "Projection" at bounding box center [443, 153] width 52 height 16
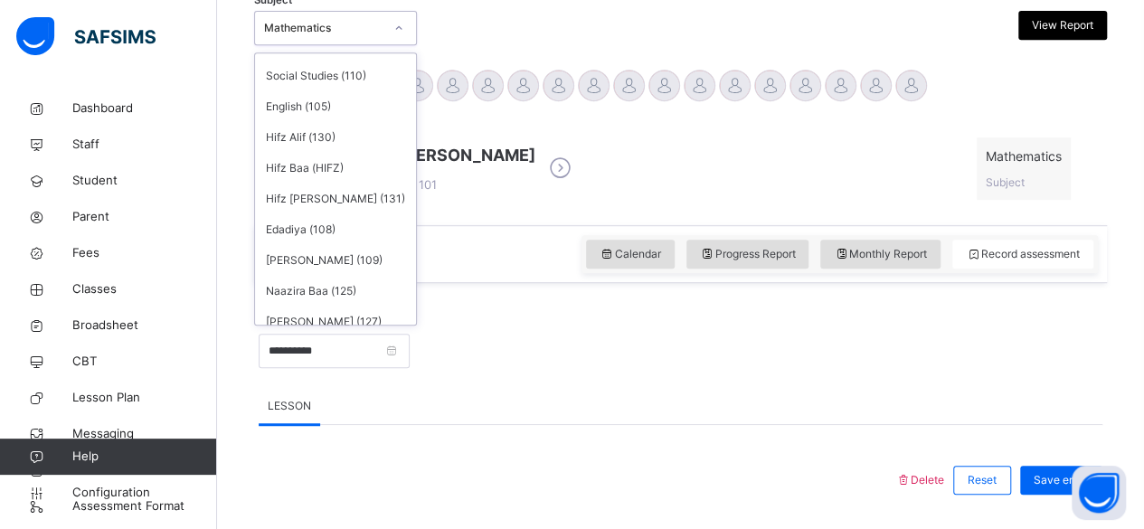
scroll to position [67, 0]
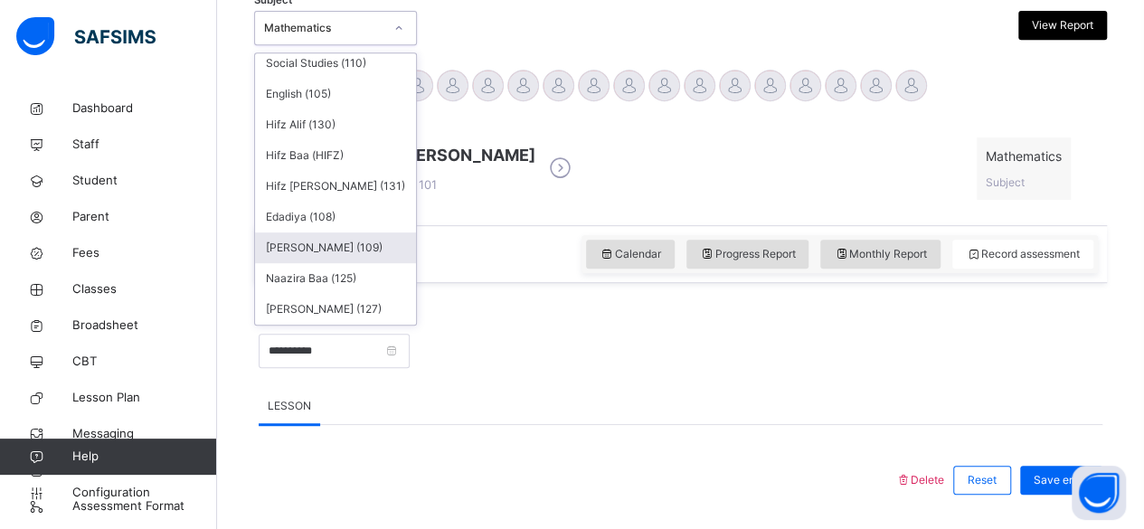
click at [293, 244] on div "[PERSON_NAME] (109)" at bounding box center [335, 247] width 161 height 31
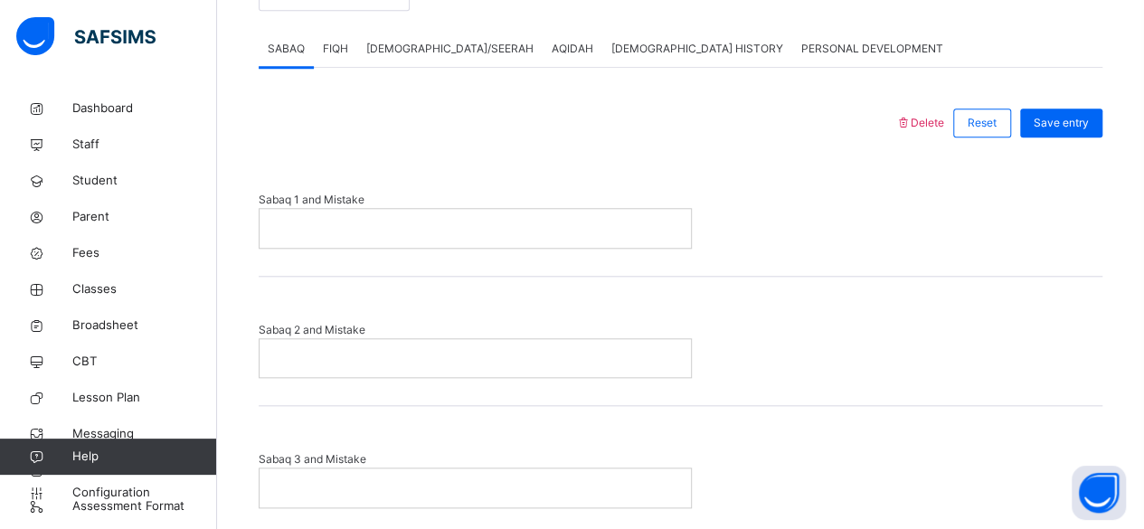
scroll to position [758, 0]
